Goal: Information Seeking & Learning: Check status

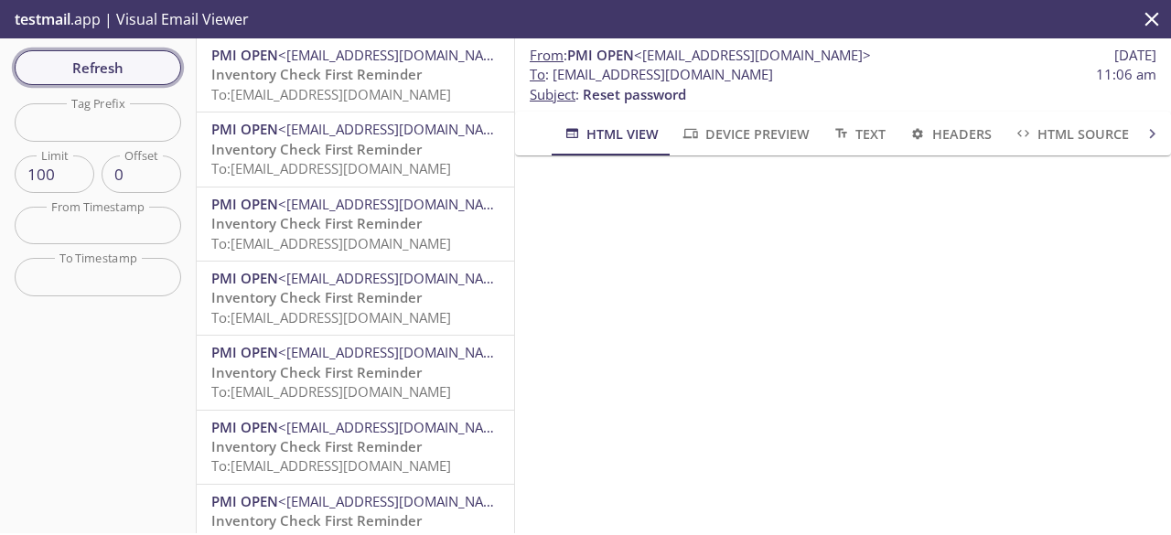
scroll to position [701, 0]
click at [165, 64] on span "Refresh" at bounding box center [97, 68] width 137 height 24
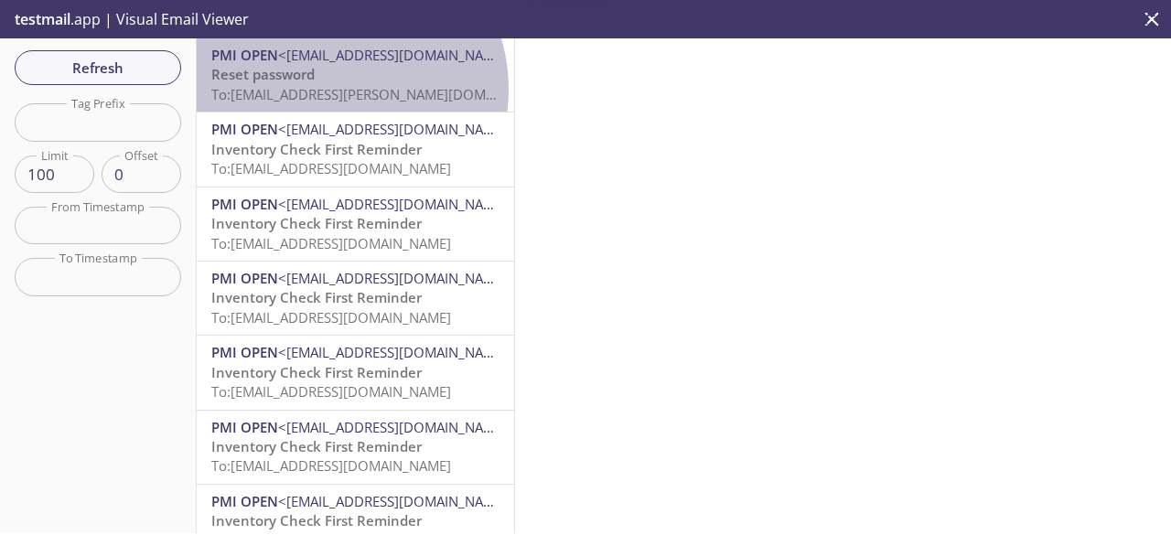
click at [328, 90] on span "To: [EMAIL_ADDRESS][PERSON_NAME][DOMAIN_NAME]" at bounding box center [383, 94] width 345 height 18
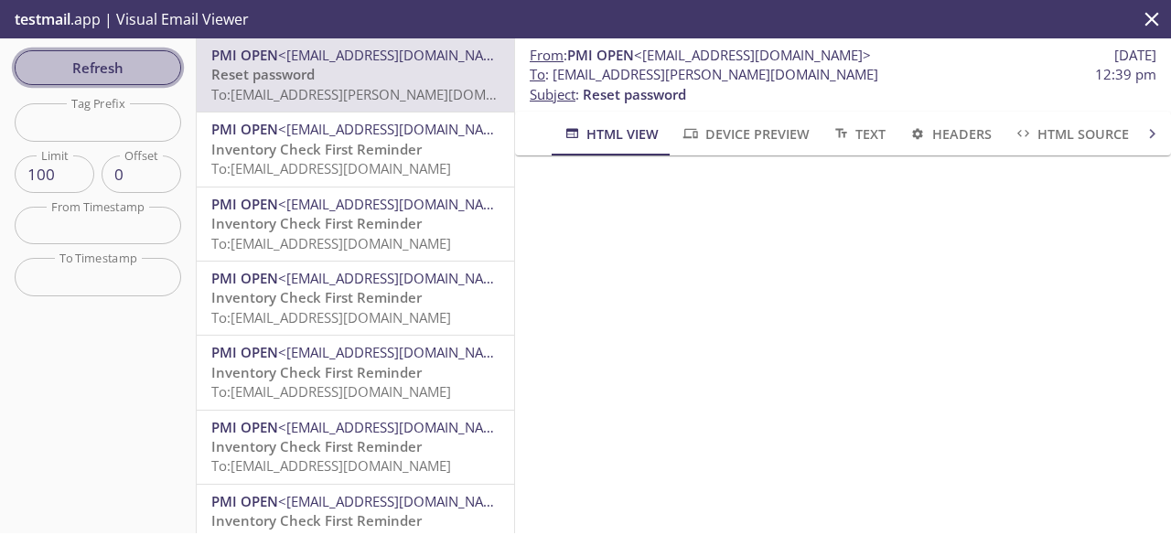
click at [159, 70] on span "Refresh" at bounding box center [97, 68] width 137 height 24
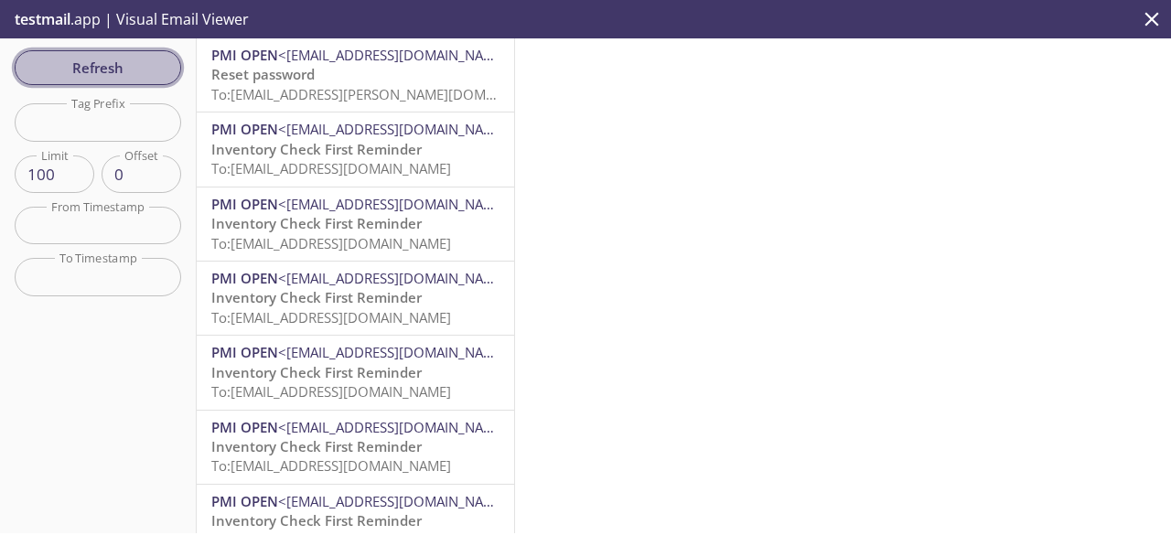
click at [157, 74] on span "Refresh" at bounding box center [97, 68] width 137 height 24
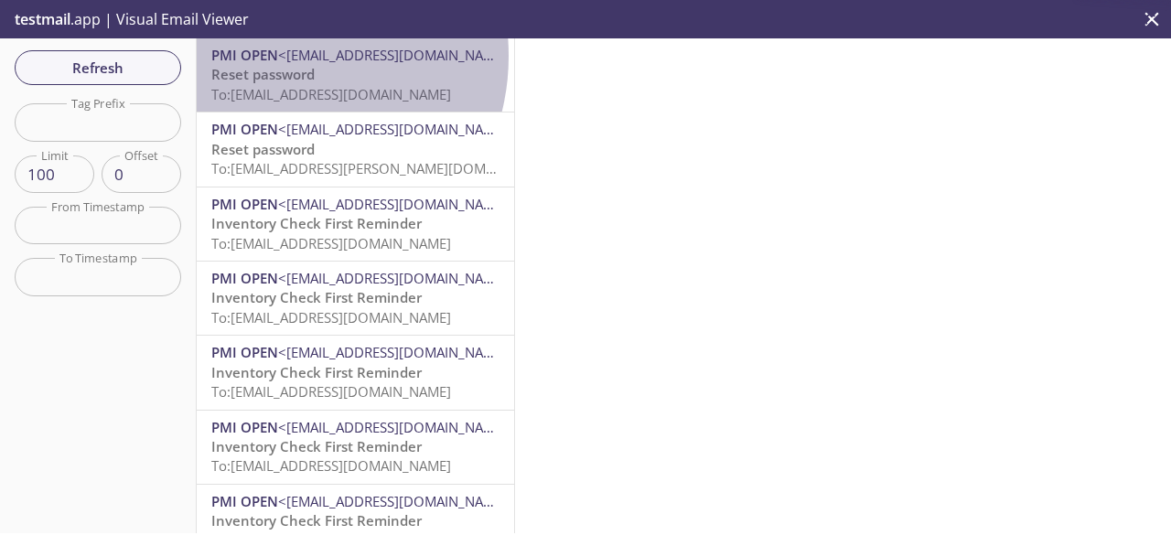
click at [275, 56] on span "PMI OPEN" at bounding box center [244, 55] width 67 height 18
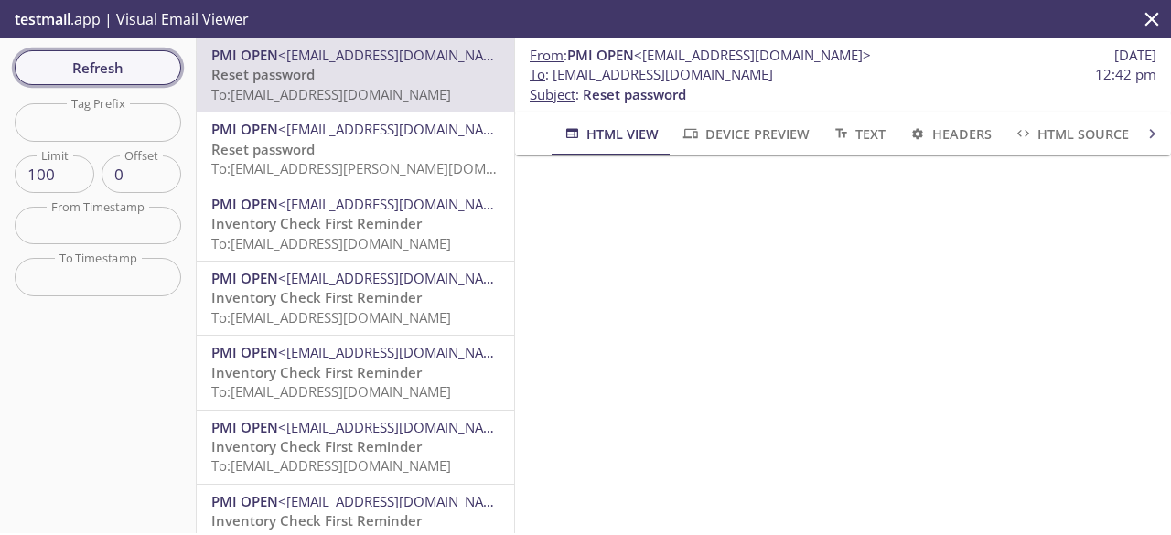
click at [143, 83] on button "Refresh" at bounding box center [98, 67] width 167 height 35
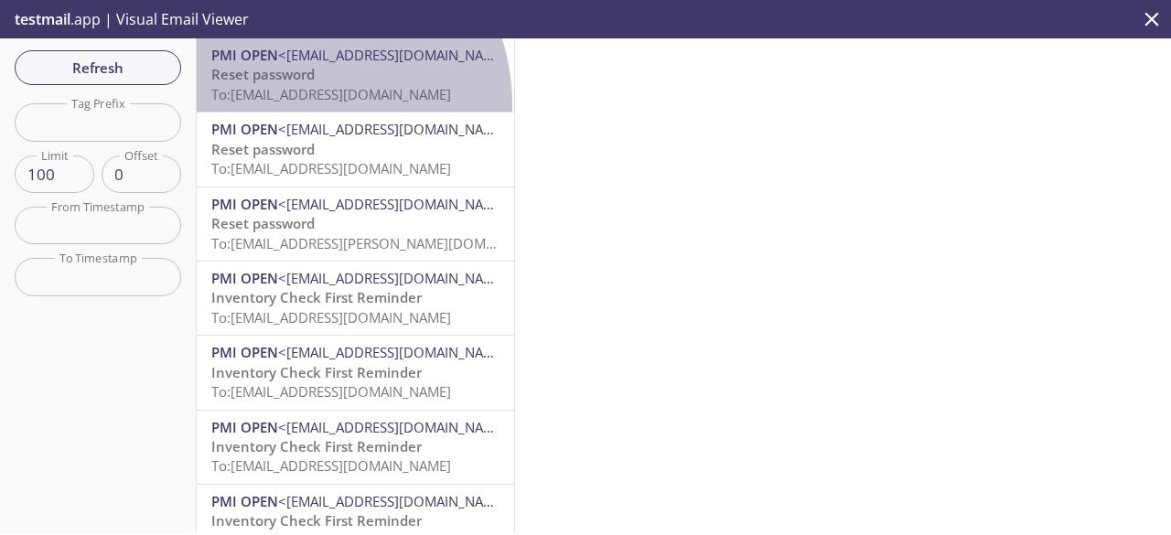
click at [291, 105] on div "PMI OPEN <[EMAIL_ADDRESS][DOMAIN_NAME]> Reset password To: [EMAIL_ADDRESS][DOMA…" at bounding box center [356, 74] width 318 height 73
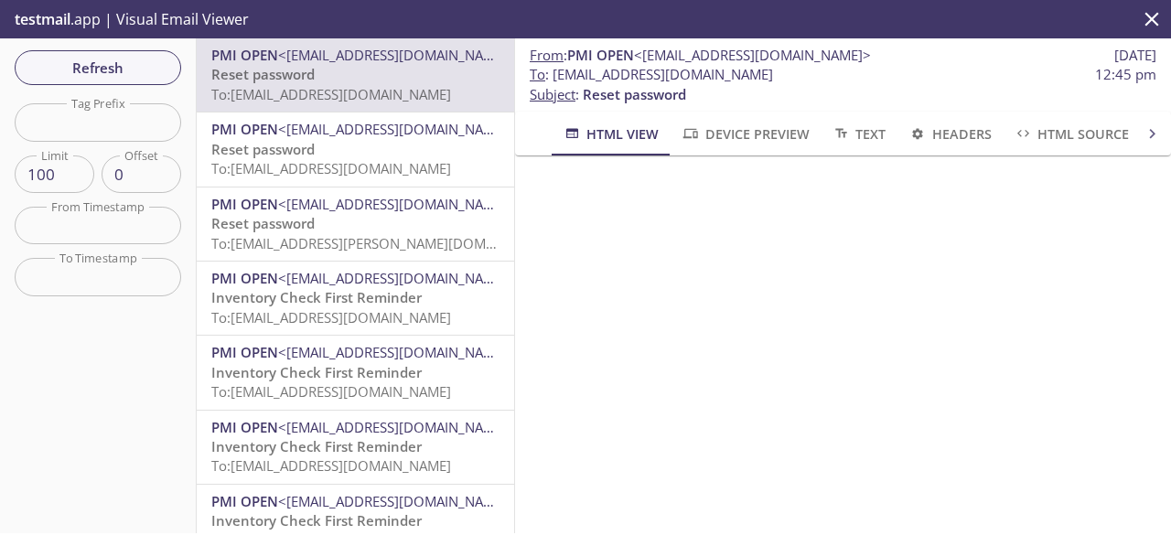
scroll to position [145, 0]
click at [148, 71] on span "Refresh" at bounding box center [97, 68] width 137 height 24
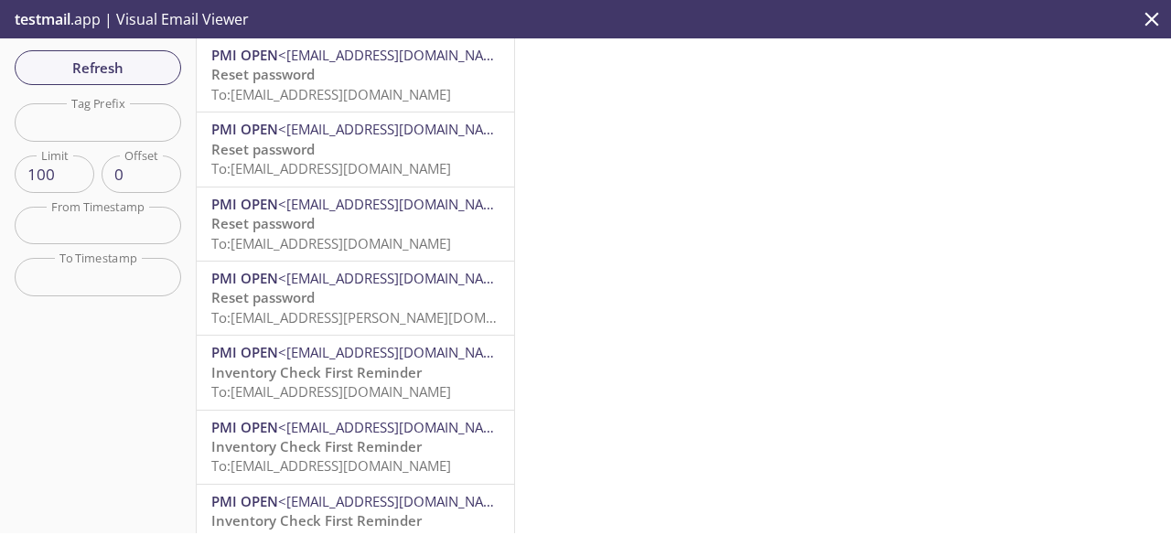
click at [362, 103] on p "Reset password To: [EMAIL_ADDRESS][DOMAIN_NAME]" at bounding box center [355, 84] width 288 height 39
